Goal: Information Seeking & Learning: Learn about a topic

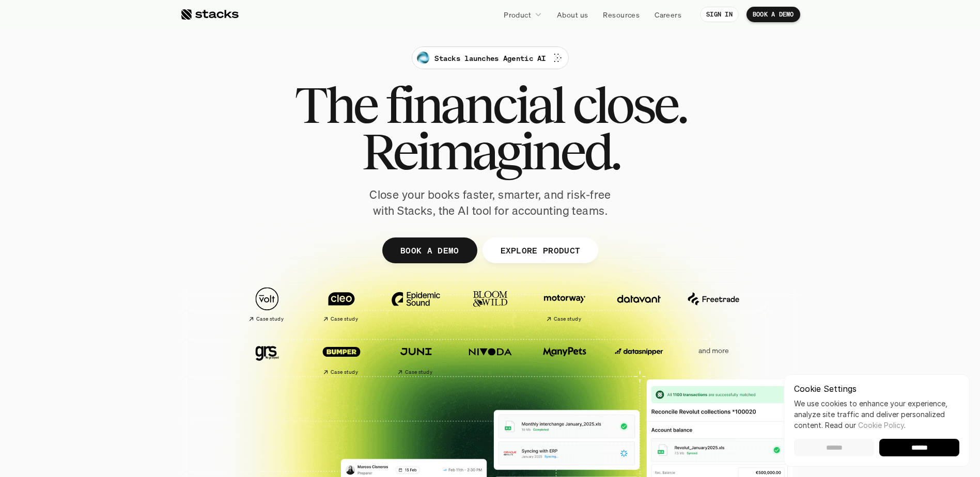
click at [843, 449] on input "******" at bounding box center [834, 448] width 80 height 18
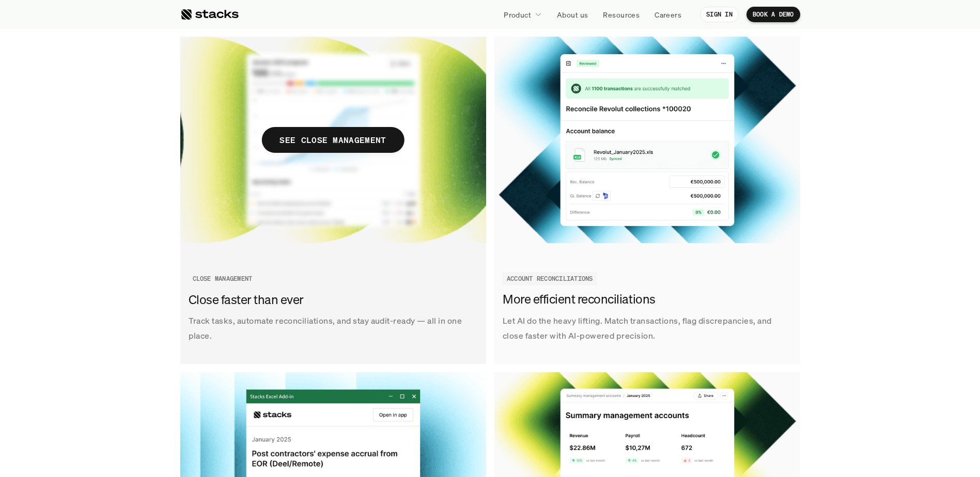
scroll to position [1188, 0]
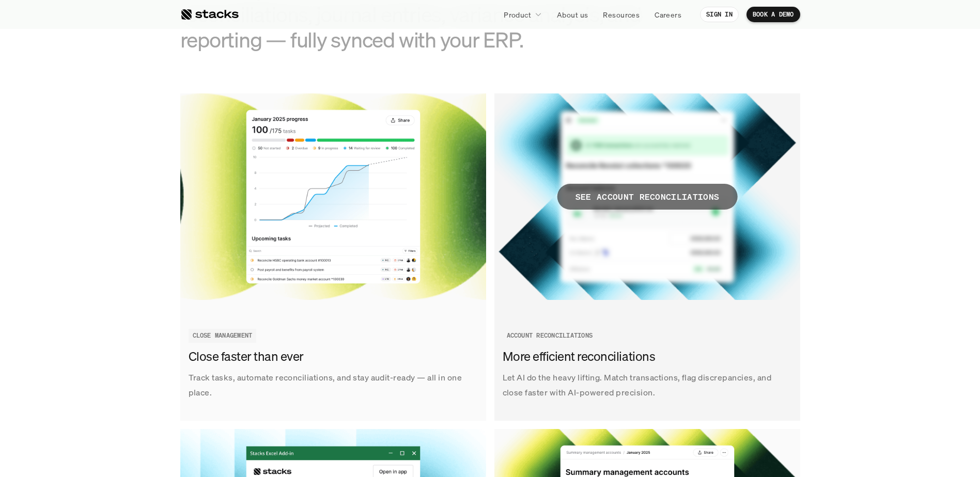
click at [657, 192] on p "SEE ACCOUNT RECONCILIATIONS" at bounding box center [647, 197] width 144 height 15
